Goal: Communication & Community: Answer question/provide support

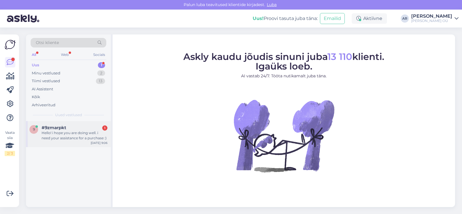
click at [87, 127] on div "#9zmarpkt 1" at bounding box center [75, 127] width 66 height 5
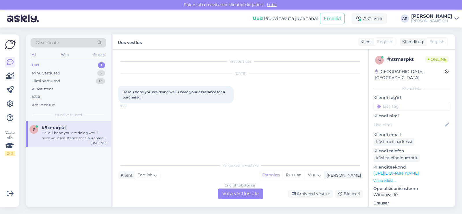
click at [246, 191] on div "English to Estonian Võta vestlus üle" at bounding box center [241, 193] width 46 height 10
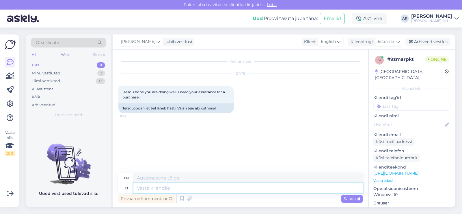
click at [152, 188] on textarea at bounding box center [249, 188] width 230 height 10
type textarea "Tere"
type textarea "Hello"
type textarea "Tere!"
type textarea "Hello!"
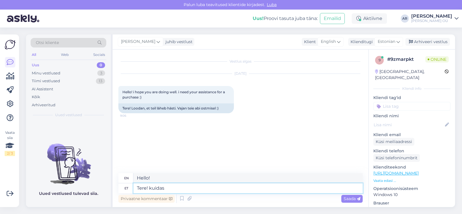
type textarea "Tere! kuidas"
type textarea "Hello! how are you?"
type textarea "Tere! kuidas saan"
type textarea "Hello! how can I"
type textarea "Tere! kuidas saan aidata"
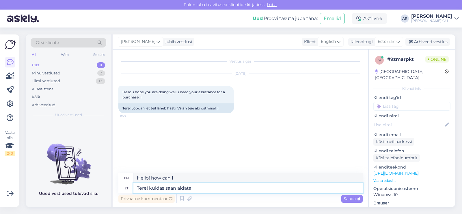
type textarea "Hello! How can I help?"
type textarea "Tere! kuidas saan aidata?"
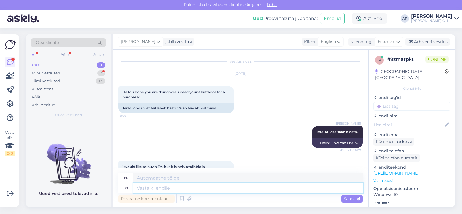
scroll to position [87, 0]
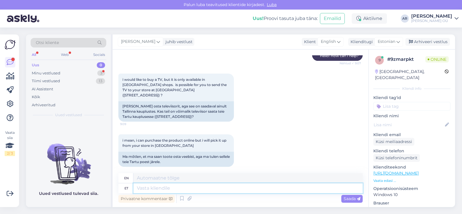
type textarea "k"
type textarea "Kahjuks"
type textarea "Unfortunately"
type textarea "Kahjuks sellisel"
type textarea "Unfortunately, such"
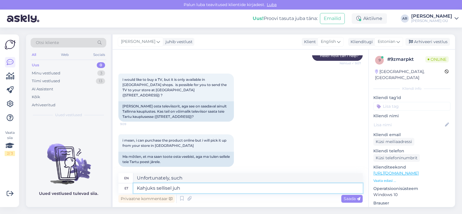
type textarea "Kahjuks sellisel juhu"
type textarea "Unfortunately, in such a case"
type textarea "Kahjuks sellisel"
type textarea "Unfortunately, such"
type textarea "Kahjuks"
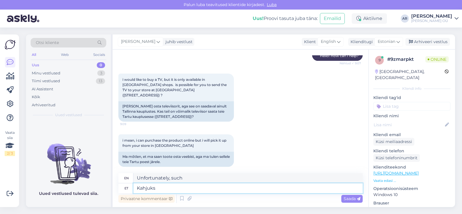
type textarea "Unfortunately"
type textarea "Kahjuks me"
type textarea "Unfortunately we"
type textarea "Kahjuks me ei"
type textarea "Unfortunately we don't"
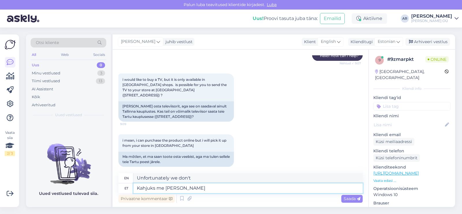
type textarea "Kahjuks me [PERSON_NAME]"
type textarea "Unfortunately we cannot send"
type textarea "Kahjuks me ei [PERSON_NAME]"
type textarea "Unfortunately we are not shipping."
type textarea "Kahjuks me ei [PERSON_NAME] ühest"
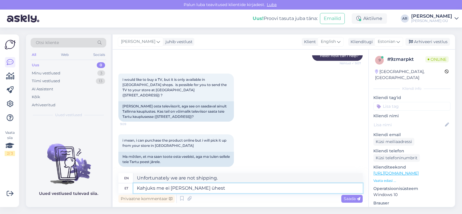
type textarea "Unfortunately we do not ship from one"
type textarea "Kahjuks me ei [PERSON_NAME] ühest [PERSON_NAME]"
type textarea "Unfortunately, we do not ship from one location."
type textarea "Kahjuks me ei [PERSON_NAME] ühest poess"
type textarea "Unfortunately, we do not ship from one store."
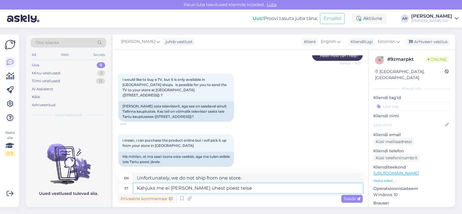
type textarea "Kahjuks me ei [PERSON_NAME] ühest poest teise"
type textarea "Unfortunately, we do not ship items from one store to another."
type textarea "Kahjuks me ei [PERSON_NAME] ühest poest teise poodi, ag"
type textarea "Unfortunately, we do not ship items from one store to another, ag"
type textarea "Kahjuks me ei [PERSON_NAME] ühest poest teise poodi, aga"
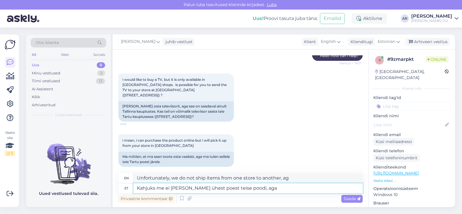
type textarea "Unfortunately, we do not ship items from one store to another, but"
type textarea "Kahjuks me ei [PERSON_NAME] ühest poest teise poodi, aga on"
type textarea "Unfortunately, we do not ship items from one store to another, but there is"
type textarea "Kahjuks me ei [PERSON_NAME] ühest poest teise poodi, aga on võimalik"
type textarea "Unfortunately, we cannot ship items from one store to another, but it is possib…"
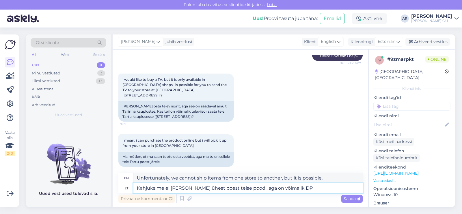
type textarea "Kahjuks me ei [PERSON_NAME] ühest poest teise poodi, aga on võimalik DPD"
type textarea "Unfortunately we cannot ship from one store to another, but it is possible with…"
type textarea "Kahjuks me ei [PERSON_NAME] ühest poest teise poodi, aga on võimalik DPDga"
type textarea "Unfortunately, we cannot ship from one store to another, but it is possible wit…"
type textarea "Kahjuks me ei [PERSON_NAME] ühest poest teise poodi, aga on võimalik DPDga m"
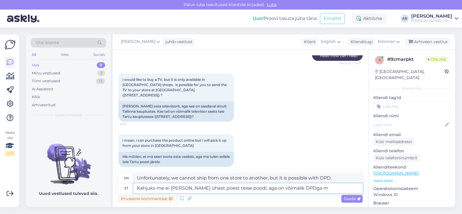
type textarea "Unfortunately, we cannot ship goods from one store to another, but it is possib…"
type textarea "Kahjuks me ei [PERSON_NAME] ühest poest teise poodi, aga on võimalik DPDga"
type textarea "Unfortunately, we cannot ship items from one store to another, but it is possib…"
type textarea "Kahjuks me ei [PERSON_NAME] ühest poest teise poodi, aga on võimalik"
type textarea "Unfortunately, we cannot ship items from one store to another, but it is possib…"
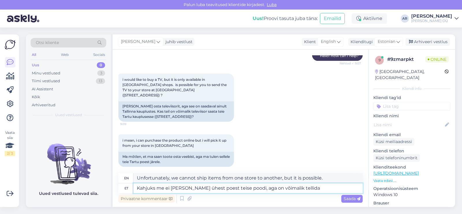
type textarea "Kahjuks me ei [PERSON_NAME] ühest poest teise poodi, aga on võimalik tellida"
type textarea "Unfortunately, we do not ship items from one store to another, but it is possib…"
type textarea "Kahjuks me ei [PERSON_NAME] ühest poest teise poodi, aga on võimalik tellida DPD"
type textarea "Unfortunately, we do not ship from one store to another, but it is possible to …"
type textarea "Kahjuks me ei [PERSON_NAME] ühest poest teise poodi, aga on võimalik tellida DP…"
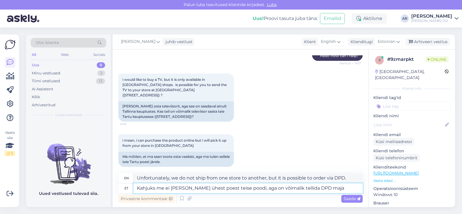
type textarea "Unfortunately, we do not ship items from one store to another, but it is possib…"
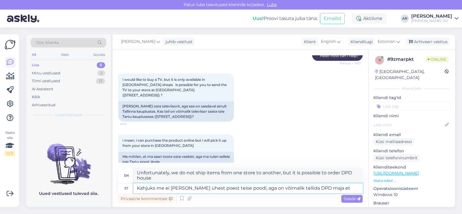
type textarea "Kahjuks me ei [PERSON_NAME] ühest poest teise poodi, aga on võimalik tellida DP…"
type textarea "Unfortunately, we do not ship goods from one store to another, but it is possib…"
type textarea "Kahjuks me ei [PERSON_NAME] ühest poest teise poodi, aga on võimalik tellida DP…"
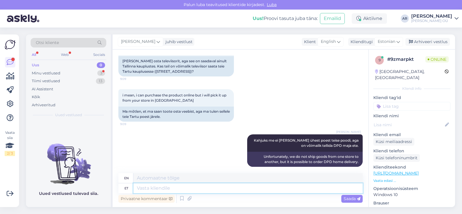
scroll to position [167, 0]
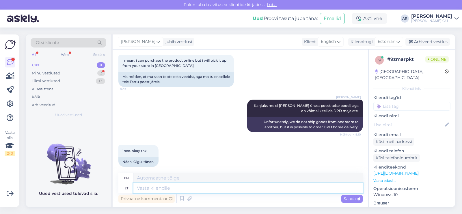
click at [170, 191] on textarea at bounding box center [249, 188] width 230 height 10
type textarea "Palun"
type textarea "Please"
type textarea "Palun!"
type textarea "Please!"
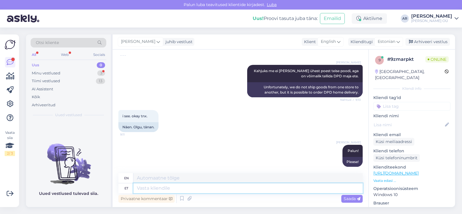
scroll to position [236, 0]
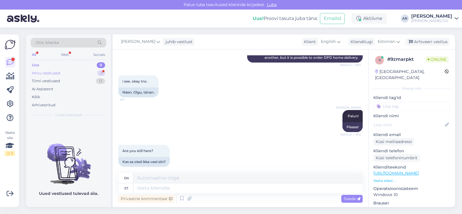
click at [77, 76] on div "Minu vestlused 3" at bounding box center [69, 73] width 76 height 8
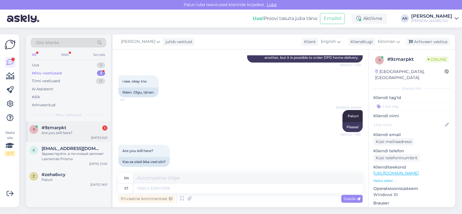
click at [87, 140] on div "9 #9zmarpkt 1 Are you still here? [DATE] 9:23" at bounding box center [68, 131] width 85 height 21
click at [155, 186] on textarea at bounding box center [249, 188] width 230 height 10
type textarea "Jah"
type textarea "Yes"
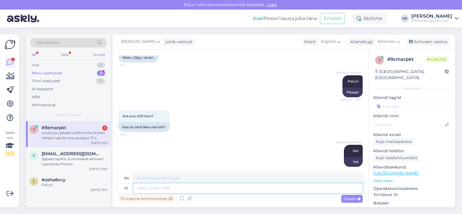
scroll to position [337, 0]
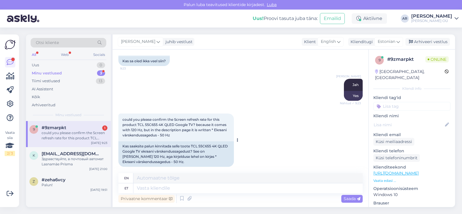
click at [151, 152] on div "Kas saaksite palun kinnitada selle toote TCL 55C655 4K QLED Google TV ekraani v…" at bounding box center [177, 153] width 116 height 25
click at [145, 160] on div "could you please confirm the Screen refresh rate for this product TCL 55C655 4K…" at bounding box center [241, 140] width 245 height 66
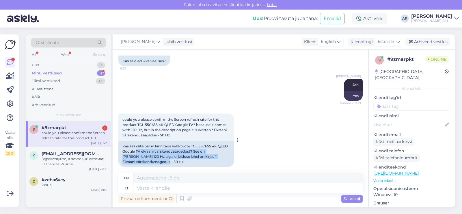
drag, startPoint x: 143, startPoint y: 157, endPoint x: 136, endPoint y: 146, distance: 12.3
click at [136, 146] on div "Kas saaksite palun kinnitada selle toote TCL 55C655 4K QLED Google TV ekraani v…" at bounding box center [177, 153] width 116 height 25
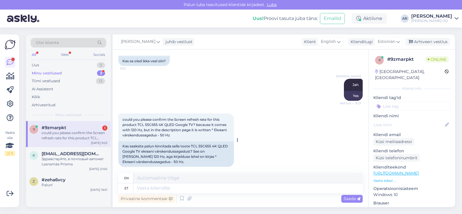
click at [217, 142] on div "Kas saaksite palun kinnitada selle toote TCL 55C655 4K QLED Google TV ekraani v…" at bounding box center [177, 153] width 116 height 25
drag, startPoint x: 192, startPoint y: 141, endPoint x: 141, endPoint y: 144, distance: 51.0
click at [141, 144] on div "Kas saaksite palun kinnitada selle toote TCL 55C655 4K QLED Google TV ekraani v…" at bounding box center [177, 153] width 116 height 25
copy div "TCL 55C655 4K QLED Google TV"
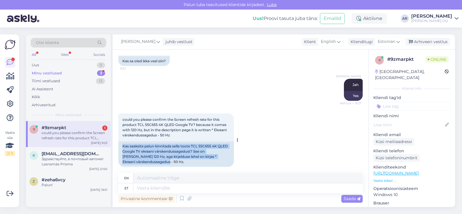
drag, startPoint x: 192, startPoint y: 156, endPoint x: 121, endPoint y: 139, distance: 73.5
click at [121, 141] on div "Kas saaksite palun kinnitada selle toote TCL 55C655 4K QLED Google TV ekraani v…" at bounding box center [177, 153] width 116 height 25
copy div "Kas saaksite palun kinnitada selle toote TCL 55C655 4K QLED Google TV ekraani v…"
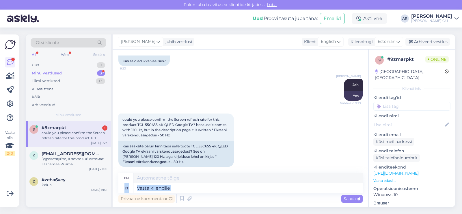
drag, startPoint x: 160, startPoint y: 193, endPoint x: 162, endPoint y: 190, distance: 3.1
click at [162, 190] on div "en et Privaatne kommentaar Saada" at bounding box center [241, 188] width 245 height 31
click at [162, 190] on textarea at bounding box center [249, 188] width 230 height 10
paste textarea "kirjelduses märgitud 50 Hz näitab seadme põhipaneeli tehnilist limiiti, kuid 12…"
type textarea "kirjelduses märgitud 50 Hz näitab seadme põhipaneeli tehnilist limiiti, kuid 12…"
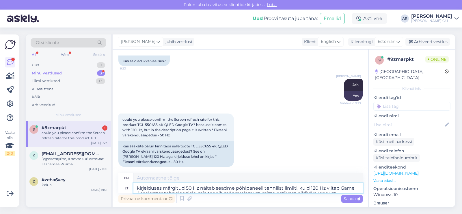
scroll to position [342, 0]
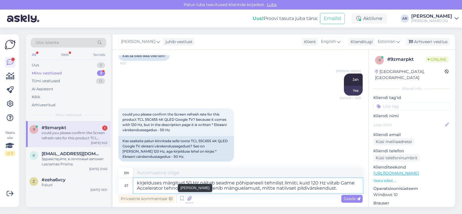
type textarea "The 50 Hz mentioned in the description indicates the technical limit of the dev…"
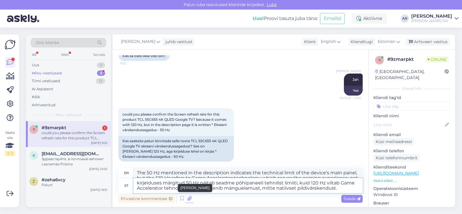
scroll to position [343, 0]
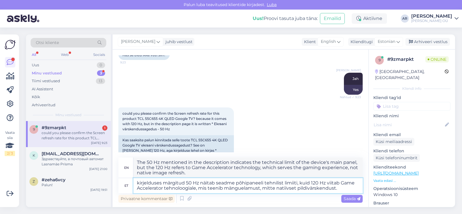
click at [338, 187] on textarea "kirjelduses märgitud 50 Hz näitab seadme põhipaneeli tehnilist limiiti, kuid 12…" at bounding box center [249, 185] width 230 height 15
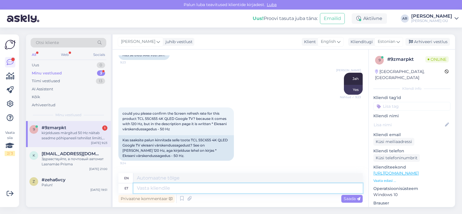
scroll to position [403, 0]
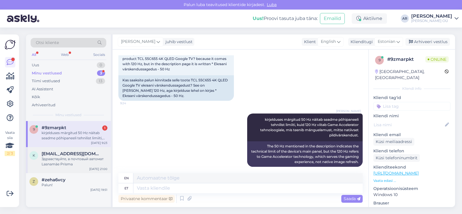
click at [63, 166] on div "Здравствуйте, в почтовый автомат Lasnamäe Prisma" at bounding box center [75, 161] width 66 height 10
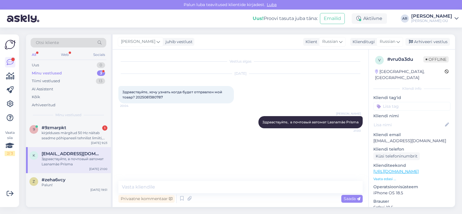
scroll to position [0, 0]
click at [73, 136] on div "kirjelduses märgitud 50 Hz näitab seadme põhipaneeli tehnilist limiiti, kuid 12…" at bounding box center [75, 135] width 66 height 10
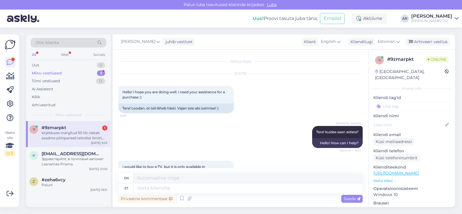
scroll to position [314, 0]
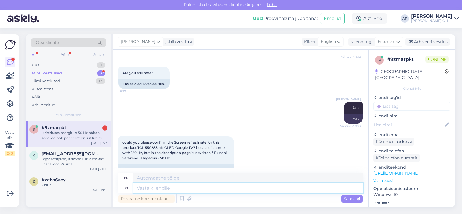
click at [175, 189] on textarea at bounding box center [249, 188] width 230 height 10
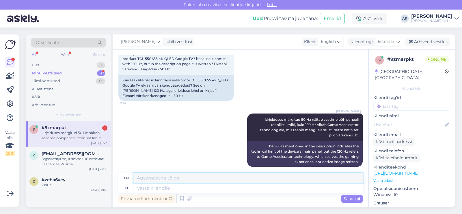
click at [217, 182] on textarea at bounding box center [249, 178] width 230 height 10
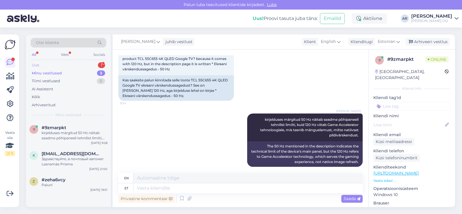
click at [71, 62] on div "Uus 1" at bounding box center [69, 65] width 76 height 8
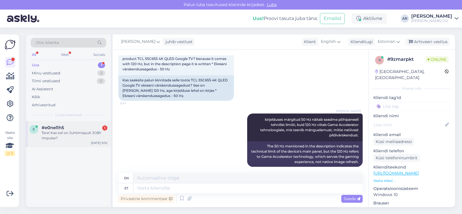
click at [102, 138] on div "Tere! Kas teil on Juhtimispult JOBY Impulse?" at bounding box center [75, 135] width 66 height 10
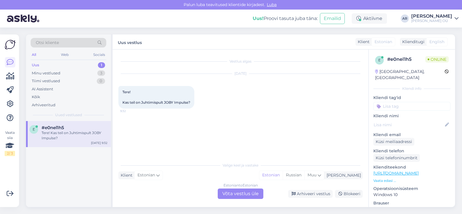
click at [233, 198] on div "Estonian to Estonian Võta vestlus üle" at bounding box center [241, 193] width 46 height 10
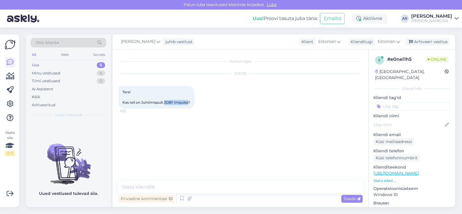
drag, startPoint x: 190, startPoint y: 102, endPoint x: 165, endPoint y: 103, distance: 24.6
click at [165, 103] on span "Tere! Kas teil on Juhtimispult JOBY Impulse?" at bounding box center [157, 97] width 68 height 15
copy span "JOBY Impulse"
click at [201, 189] on textarea at bounding box center [241, 187] width 245 height 12
click at [227, 185] on textarea at bounding box center [241, 187] width 245 height 12
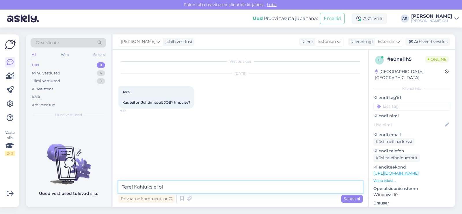
type textarea "Tere! Kahjuks ei ole"
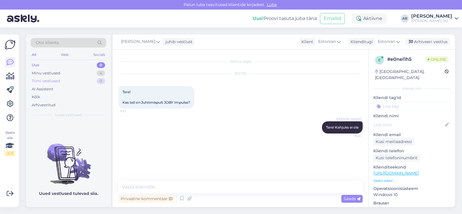
click at [81, 80] on div "Tiimi vestlused 0" at bounding box center [69, 81] width 76 height 8
click at [79, 74] on div "Minu vestlused 4" at bounding box center [69, 73] width 76 height 8
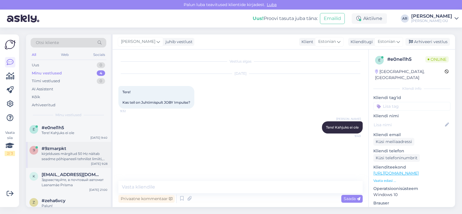
click at [85, 162] on div "9 #9zmarpkt kirjelduses märgitud 50 Hz näitab seadme põhipaneeli tehnilist limi…" at bounding box center [68, 155] width 85 height 26
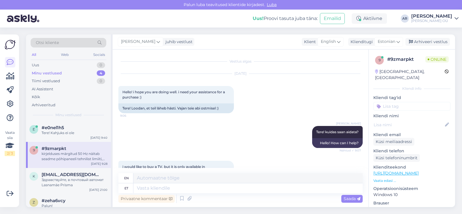
scroll to position [403, 0]
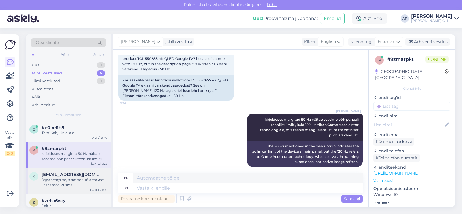
click at [69, 181] on div "Здравствуйте, в почтовый автомат Lasnamäe Prisma" at bounding box center [75, 182] width 66 height 10
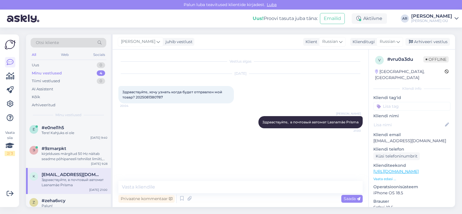
scroll to position [0, 0]
click at [434, 40] on div "Arhiveeri vestlus" at bounding box center [428, 42] width 45 height 8
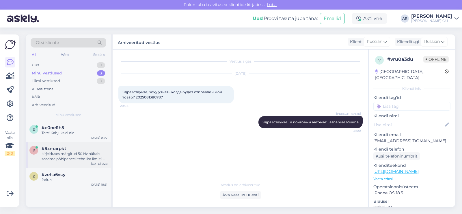
click at [78, 162] on div "9 #9zmarpkt kirjelduses märgitud 50 Hz näitab seadme põhipaneeli tehnilist limi…" at bounding box center [68, 155] width 85 height 26
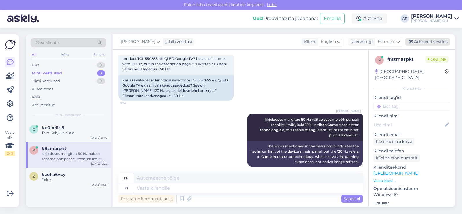
click at [434, 40] on div "Arhiveeri vestlus" at bounding box center [428, 42] width 45 height 8
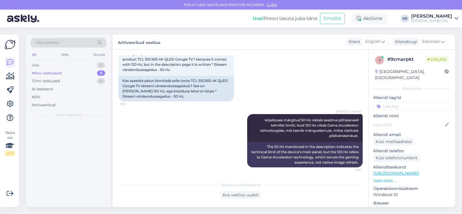
scroll to position [397, 0]
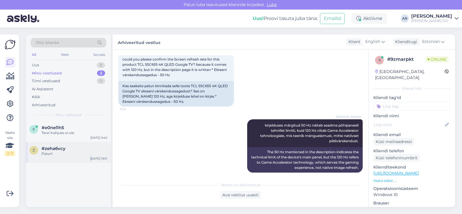
click at [88, 156] on div "z #zeha6vcy Palun! [DATE] 19:51" at bounding box center [68, 152] width 85 height 21
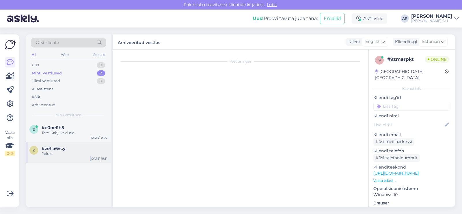
scroll to position [104, 0]
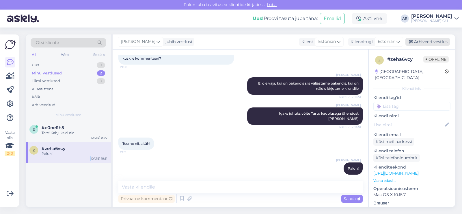
click at [433, 45] on div "Arhiveeri vestlus" at bounding box center [428, 42] width 45 height 8
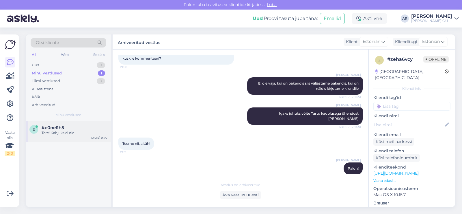
click at [83, 131] on div "Tere! Kahjuks ei ole" at bounding box center [75, 132] width 66 height 5
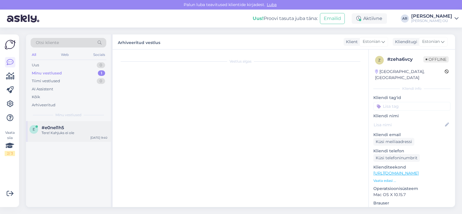
scroll to position [0, 0]
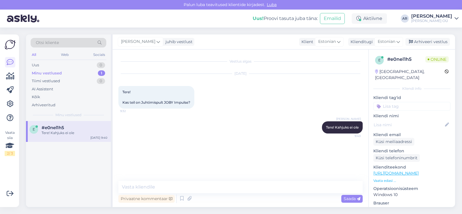
click at [425, 47] on div "[PERSON_NAME] juhib vestlust Klient [DEMOGRAPHIC_DATA] Klienditugi [DEMOGRAPHIC…" at bounding box center [284, 41] width 343 height 15
click at [425, 43] on div "Arhiveeri vestlus" at bounding box center [428, 42] width 45 height 8
